Goal: Information Seeking & Learning: Find specific page/section

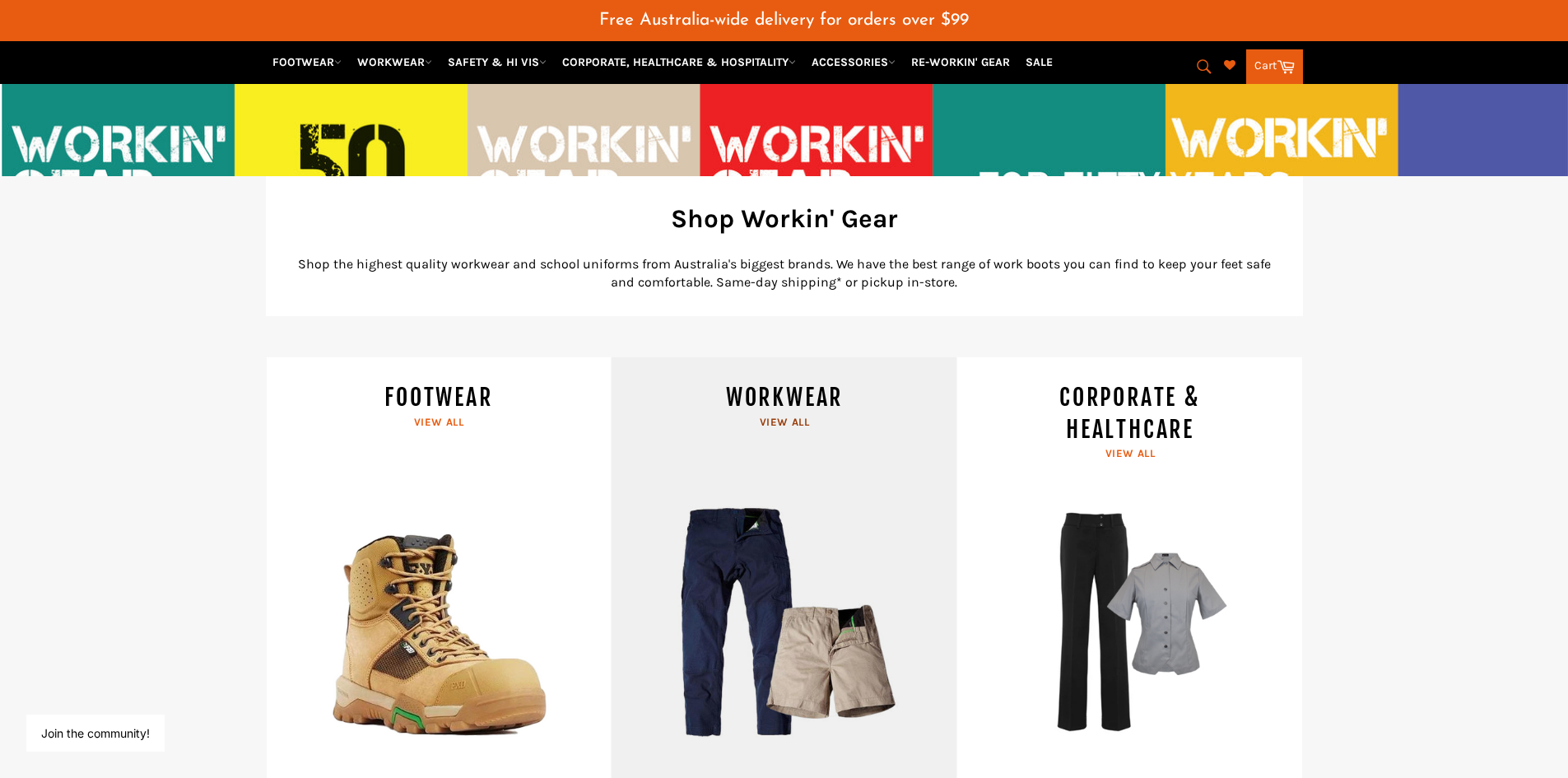
scroll to position [220, 0]
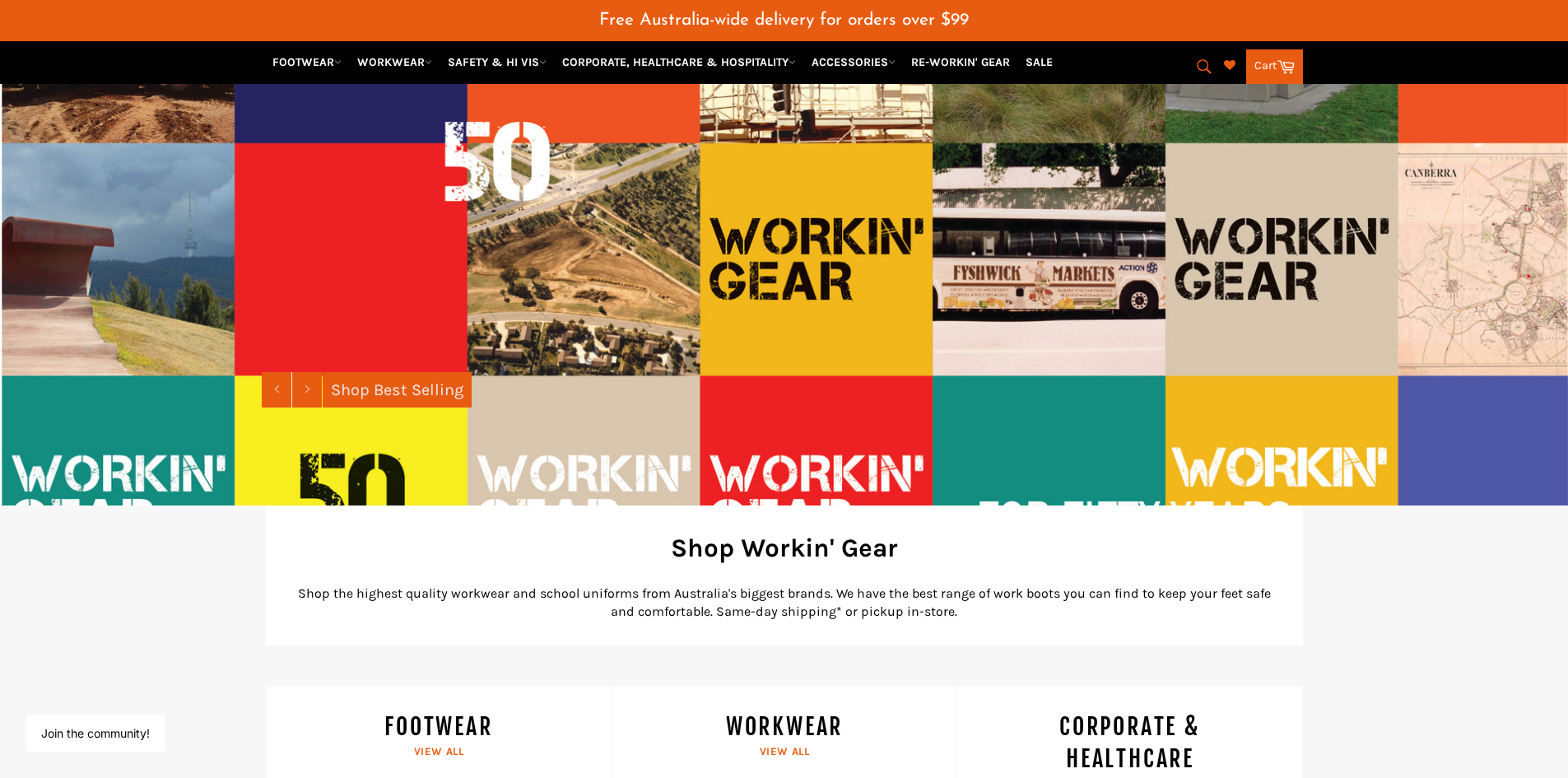
click at [1206, 62] on icon "submit" at bounding box center [1203, 67] width 18 height 18
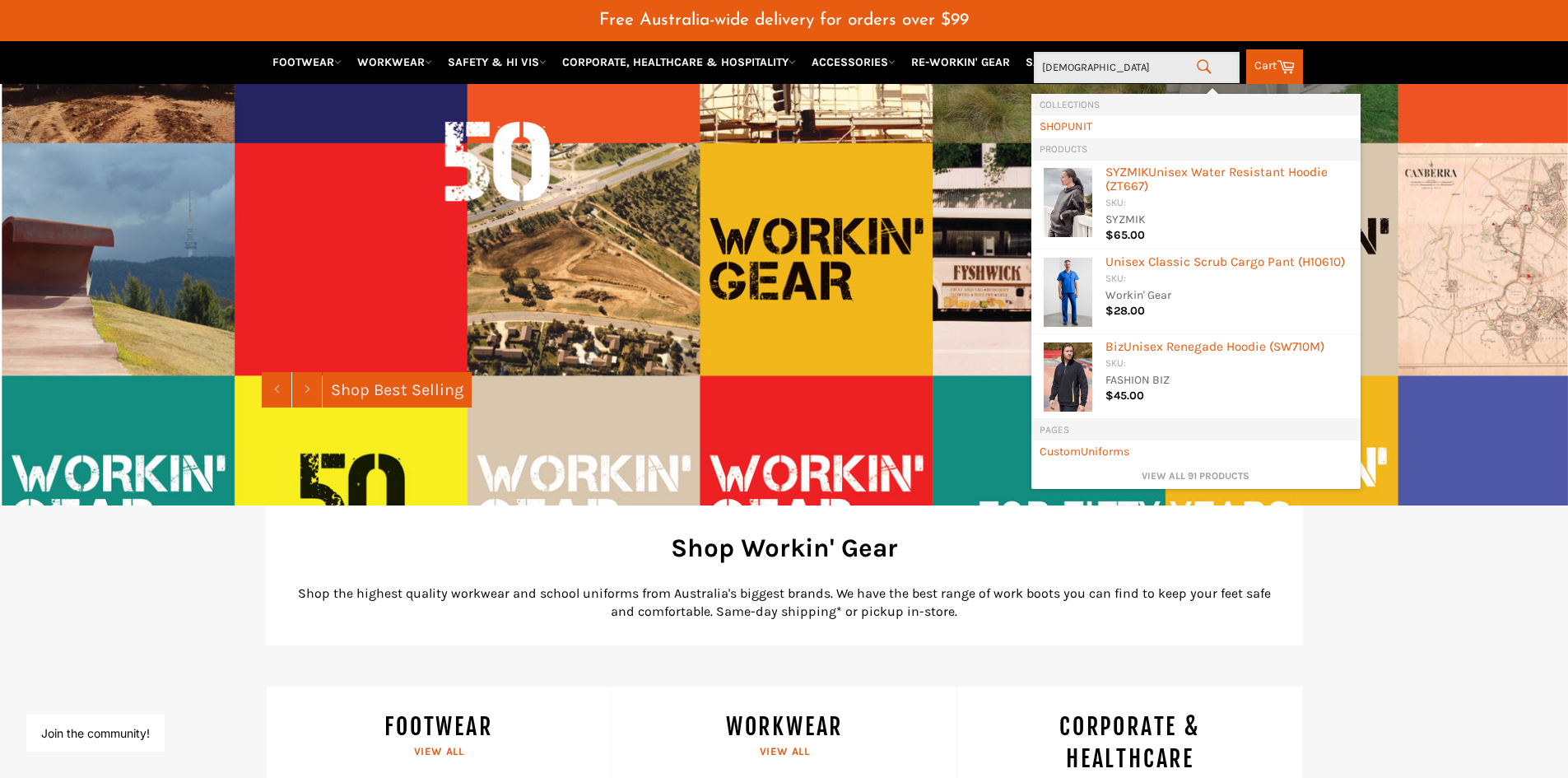
type input "uniform"
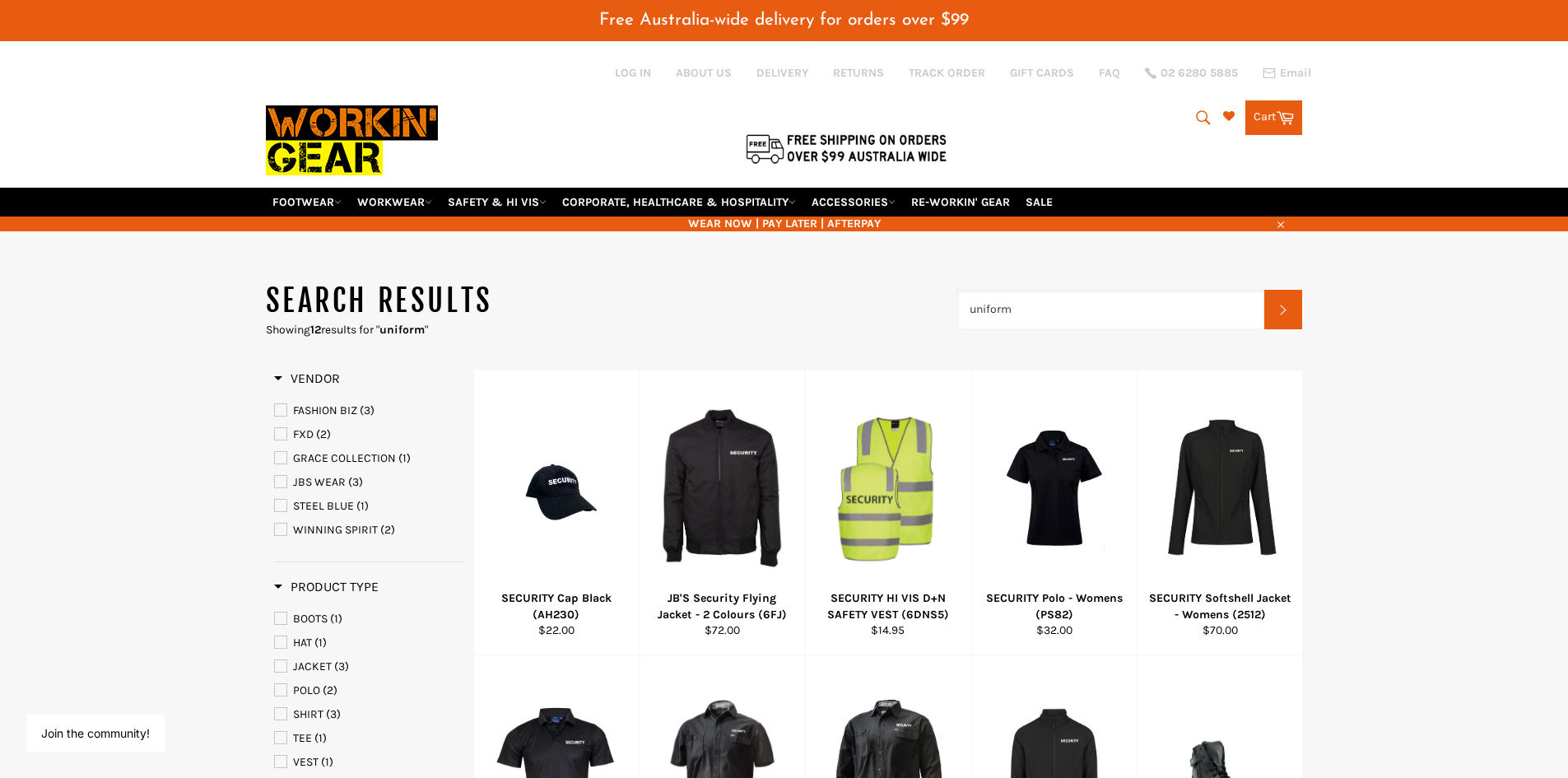
click at [970, 317] on input "uniform" at bounding box center [1111, 309] width 308 height 40
type input "school uniform"
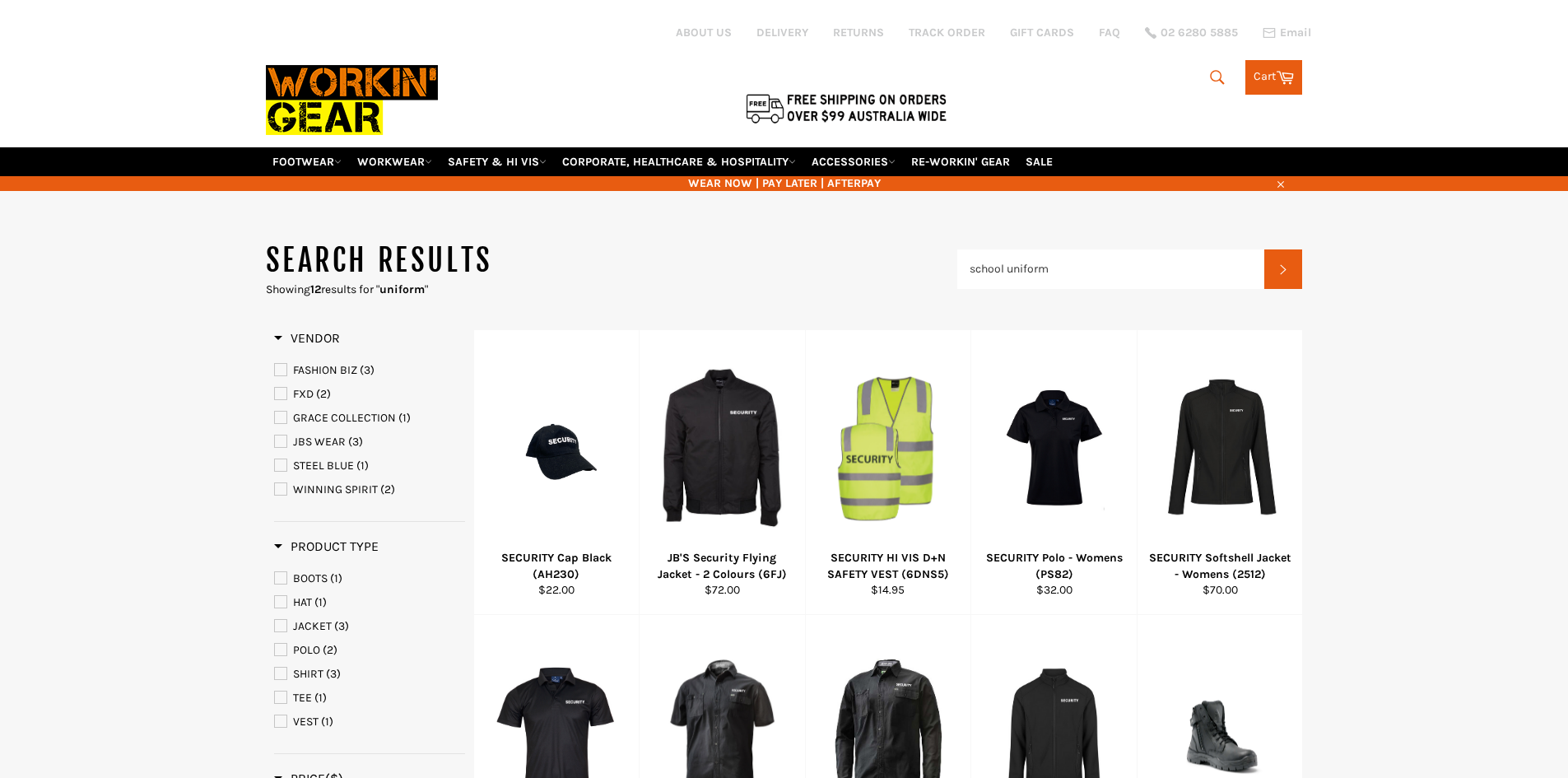
type input "uniform"
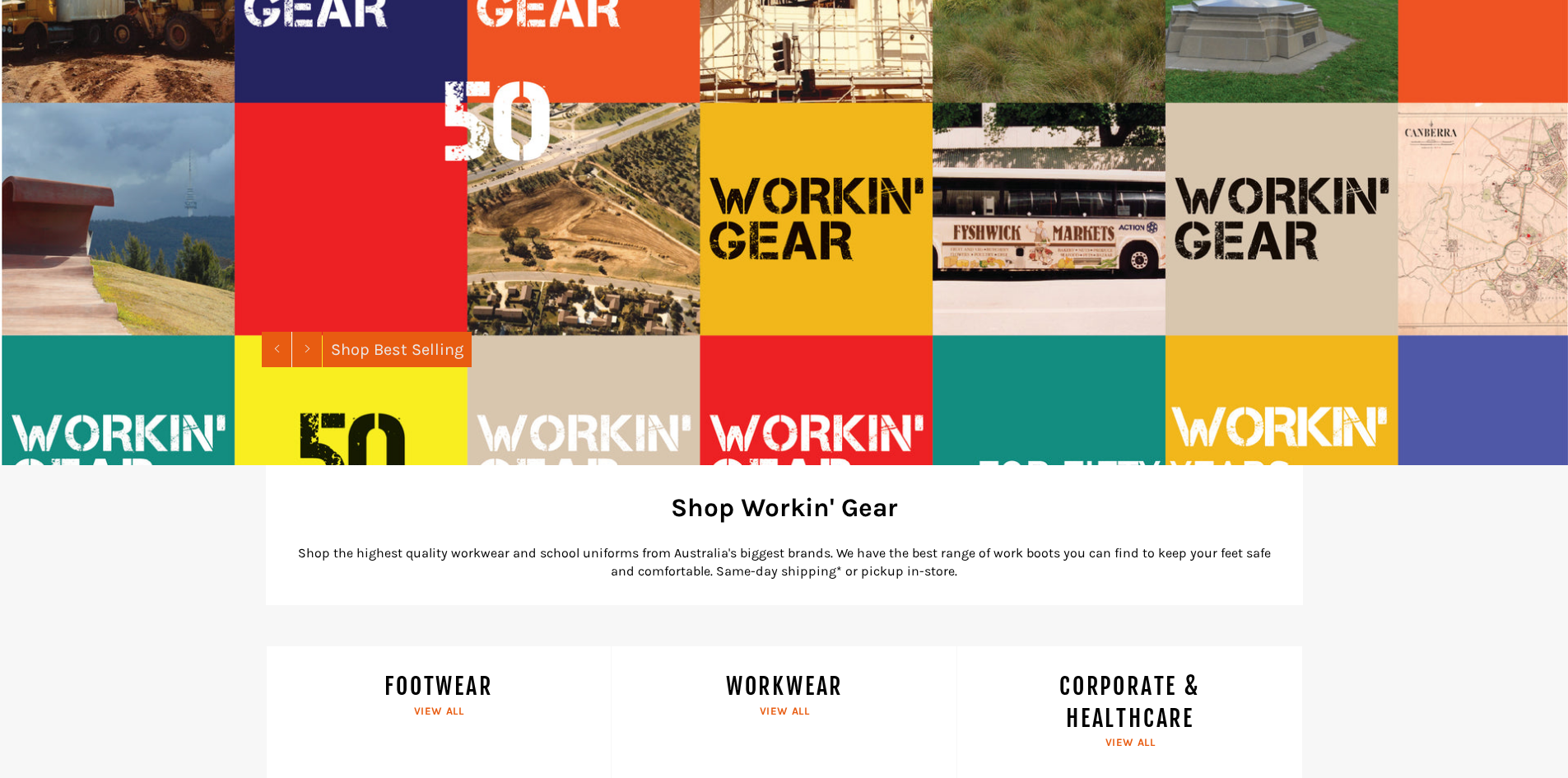
scroll to position [260, 0]
